Goal: Transaction & Acquisition: Subscribe to service/newsletter

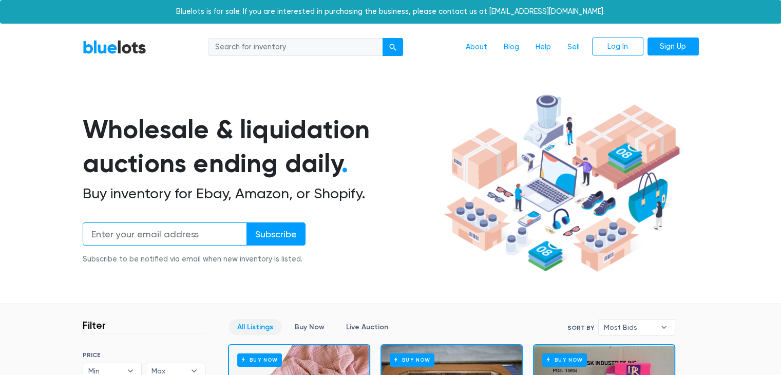
click at [156, 227] on input "email" at bounding box center [165, 233] width 164 height 23
type input "[PERSON_NAME][EMAIL_ADDRESS][DOMAIN_NAME]"
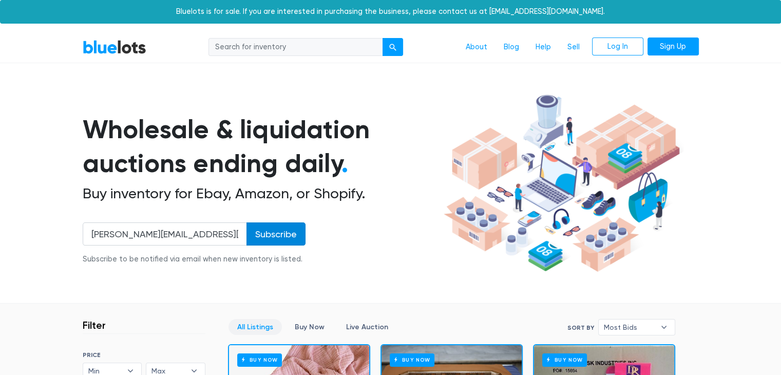
click at [272, 234] on input "Subscribe" at bounding box center [275, 233] width 59 height 23
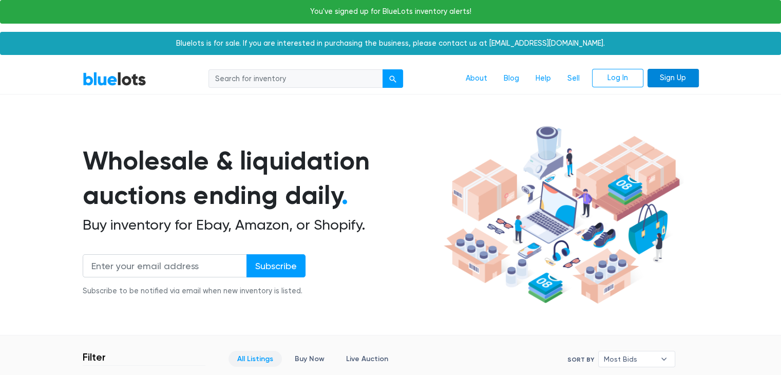
click at [665, 81] on link "Sign Up" at bounding box center [672, 78] width 51 height 18
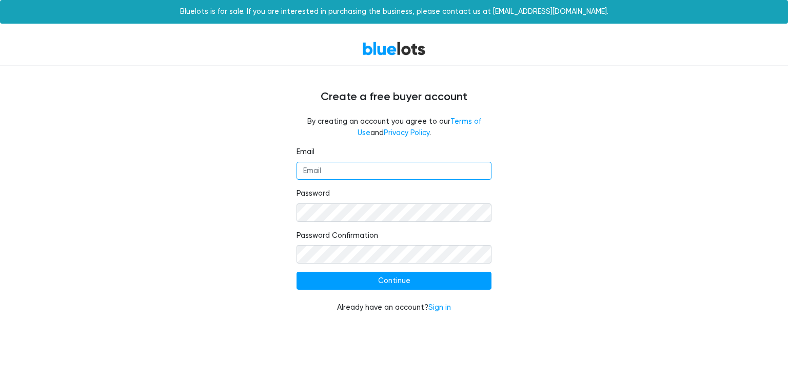
click at [332, 165] on input "Email" at bounding box center [394, 171] width 195 height 18
type input "[PERSON_NAME][EMAIL_ADDRESS][DOMAIN_NAME]"
click at [270, 208] on div "Email [PERSON_NAME][EMAIL_ADDRESS][DOMAIN_NAME] Password Password Confirmation …" at bounding box center [394, 235] width 631 height 179
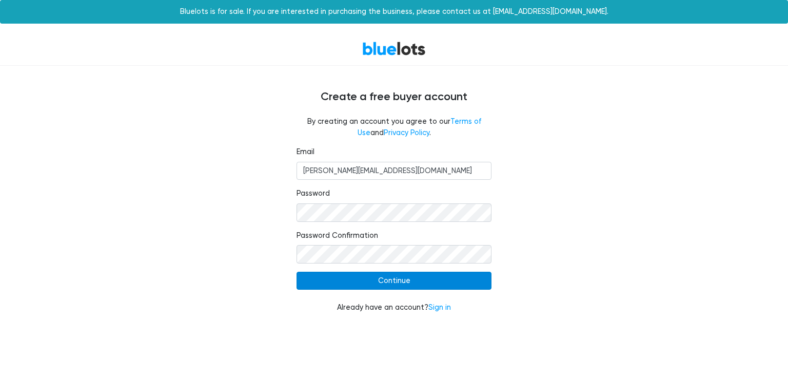
click at [383, 283] on input "Continue" at bounding box center [394, 280] width 195 height 18
